Goal: Transaction & Acquisition: Purchase product/service

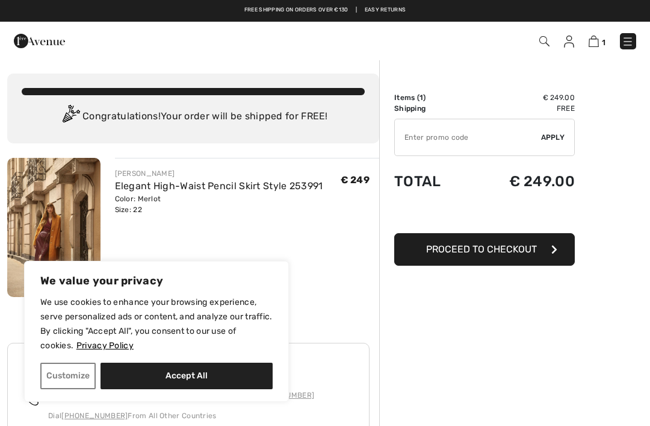
click at [150, 355] on div "We use cookies to enhance your browsing experience, serve personalized ads or c…" at bounding box center [156, 342] width 232 height 94
click at [154, 367] on button "Accept All" at bounding box center [187, 376] width 172 height 26
checkbox input "true"
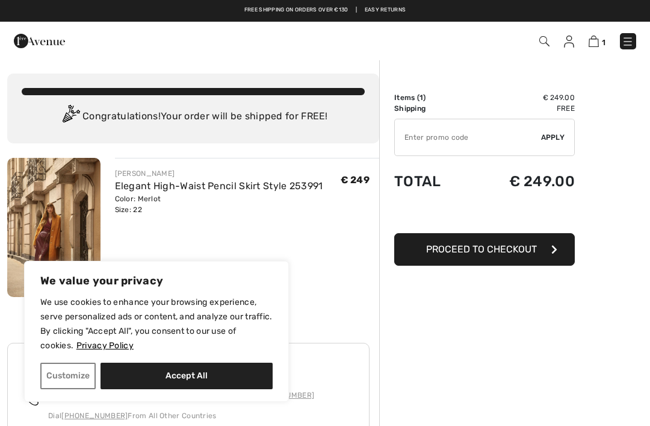
checkbox input "true"
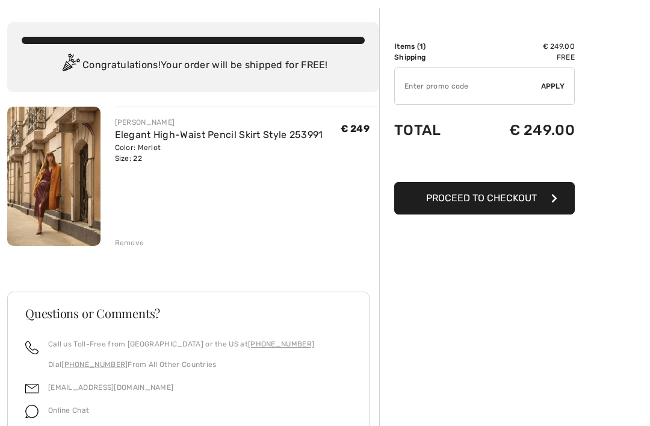
scroll to position [60, 0]
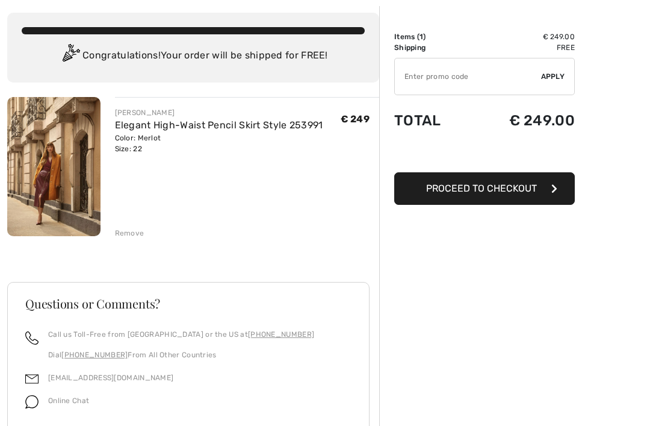
click at [38, 191] on img at bounding box center [53, 167] width 93 height 139
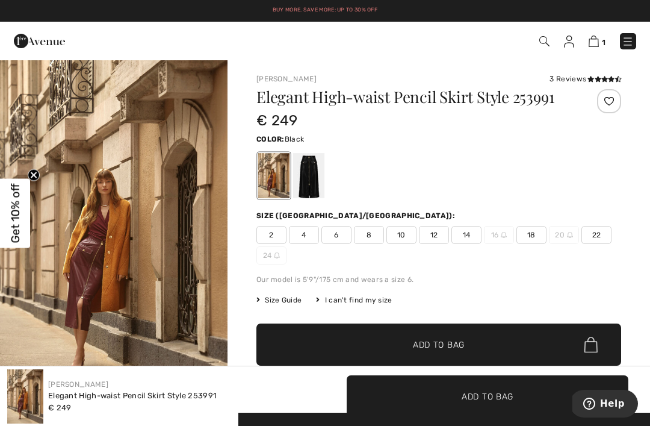
click at [309, 179] on div at bounding box center [308, 175] width 31 height 45
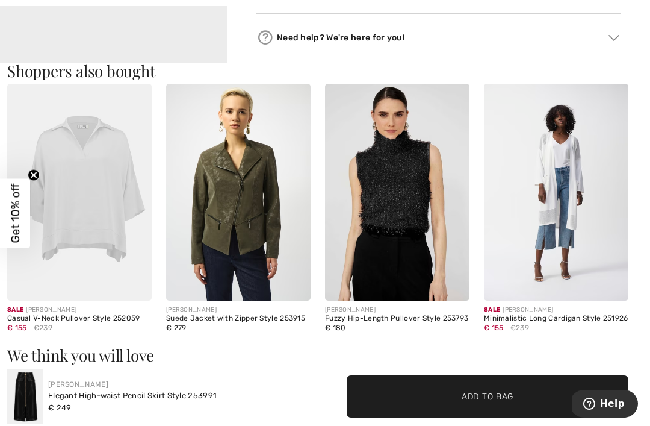
scroll to position [673, 0]
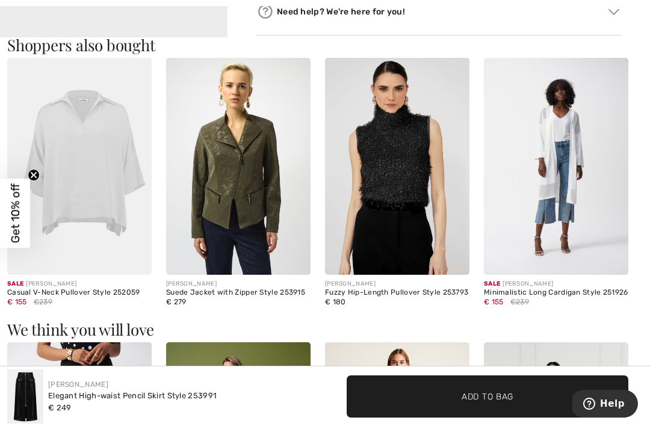
click at [363, 202] on img at bounding box center [397, 166] width 145 height 217
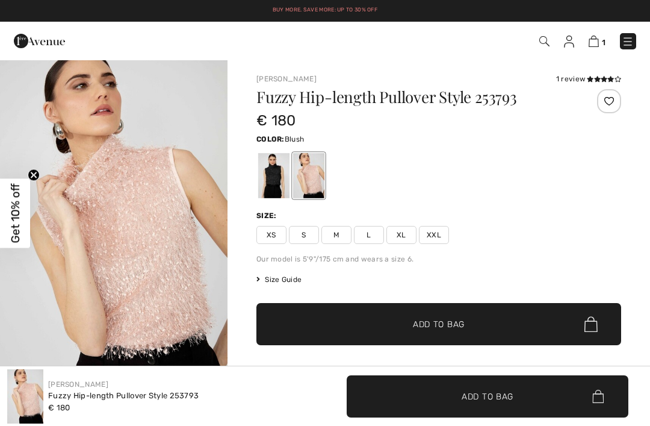
checkbox input "true"
click at [269, 178] on div at bounding box center [273, 175] width 31 height 45
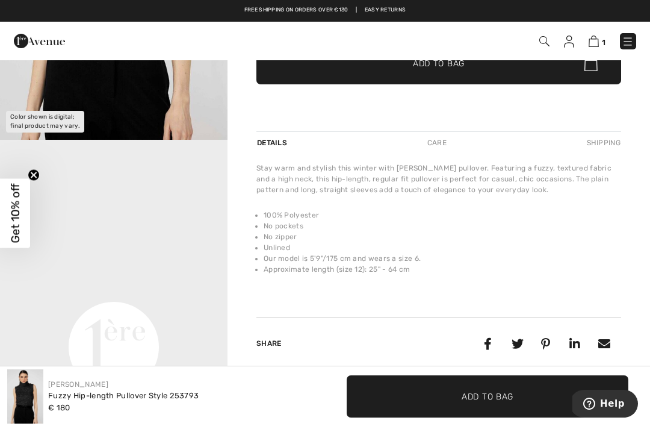
scroll to position [521, 0]
